Goal: Transaction & Acquisition: Purchase product/service

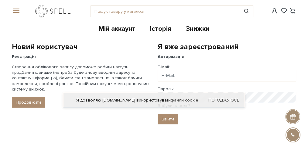
click at [55, 8] on link "logo" at bounding box center [54, 11] width 38 height 12
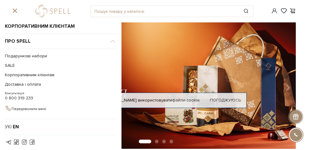
scroll to position [79, 0]
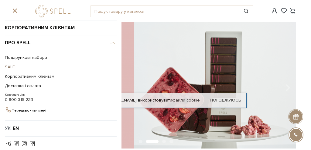
click at [12, 64] on link "SALE" at bounding box center [59, 66] width 109 height 9
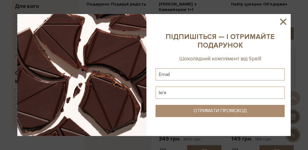
scroll to position [162, 0]
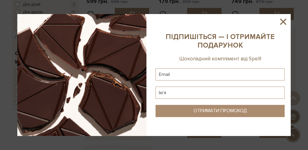
click at [284, 22] on icon at bounding box center [283, 22] width 6 height 6
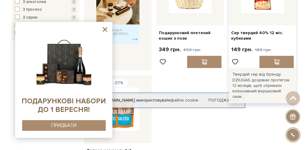
scroll to position [243, 0]
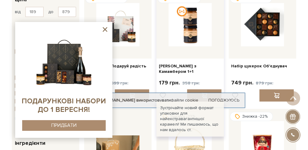
scroll to position [40, 0]
